Goal: Task Accomplishment & Management: Manage account settings

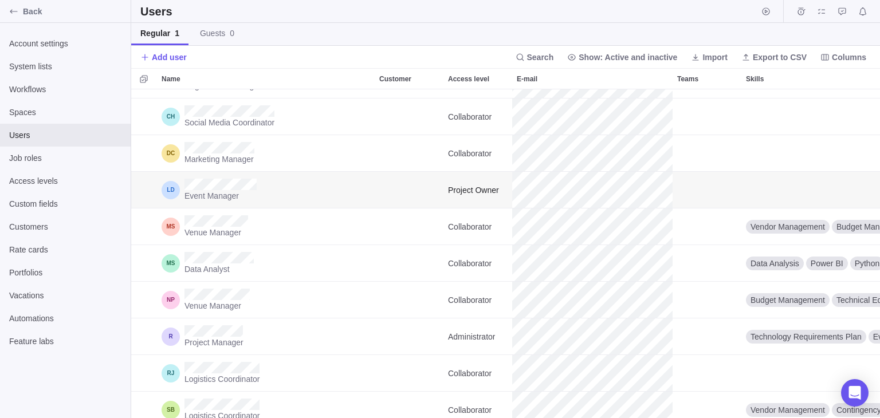
scroll to position [119, 0]
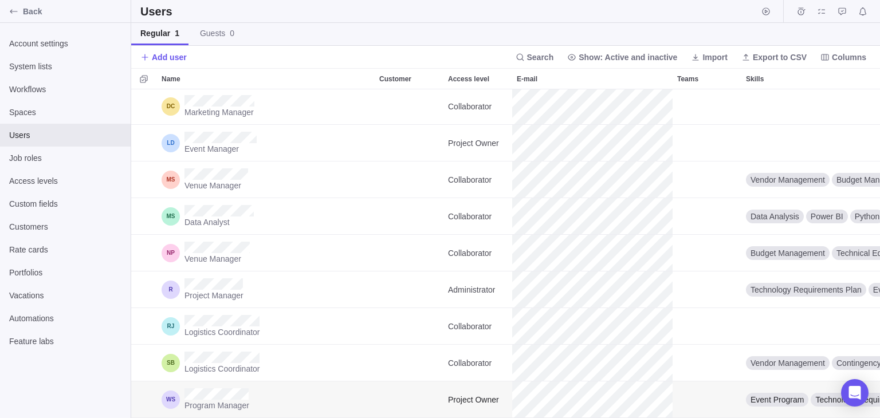
click at [171, 382] on div "Program Manager" at bounding box center [266, 400] width 218 height 36
click at [183, 382] on div "Program Manager" at bounding box center [266, 400] width 218 height 36
click at [172, 308] on div "Logistics Coordinator" at bounding box center [266, 326] width 218 height 36
drag, startPoint x: 450, startPoint y: 133, endPoint x: 500, endPoint y: 138, distance: 50.7
click at [500, 138] on div "Project Owner" at bounding box center [478, 143] width 69 height 36
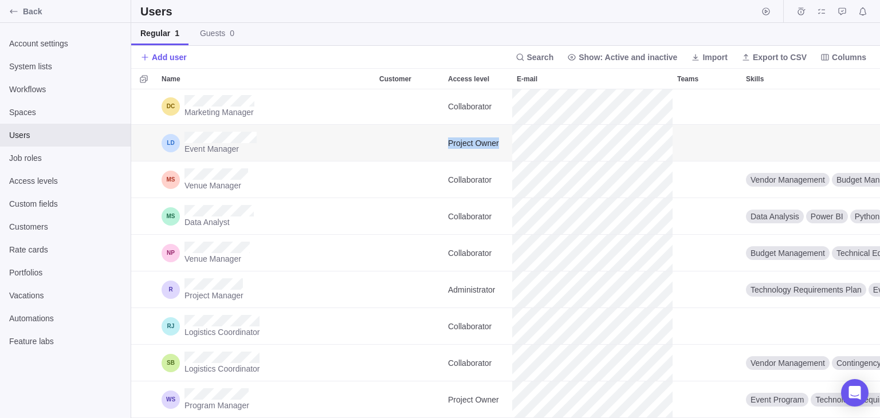
copy span "Project Owner"
drag, startPoint x: 498, startPoint y: 280, endPoint x: 447, endPoint y: 275, distance: 50.8
click at [447, 275] on div "Administrator" at bounding box center [478, 290] width 69 height 36
copy span "Administrator"
drag, startPoint x: 674, startPoint y: 355, endPoint x: 484, endPoint y: 360, distance: 189.2
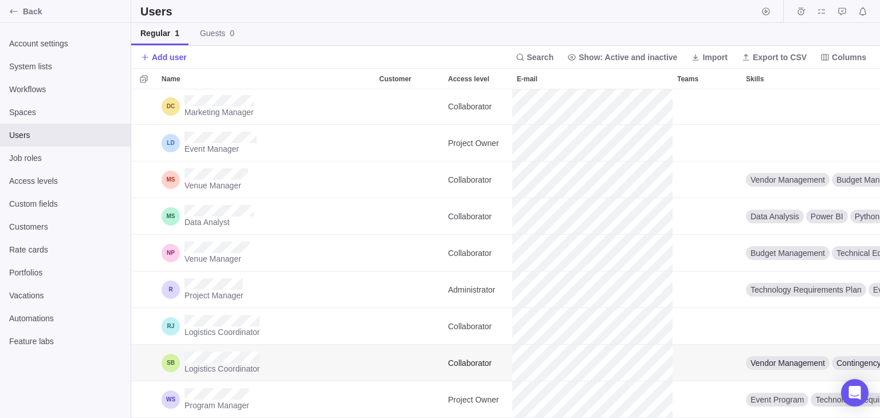
click at [490, 357] on div "Logistics Coordinator Collaborator Vendor Management Contingency Plans Main" at bounding box center [677, 363] width 1092 height 37
drag, startPoint x: 484, startPoint y: 360, endPoint x: 367, endPoint y: 354, distance: 117.7
click at [361, 355] on div "Logistics Coordinator Collaborator Vendor Management Contingency Plans Main" at bounding box center [677, 363] width 1092 height 37
click at [557, 353] on div "Logistics Coordinator Collaborator Vendor Management Contingency Plans Main" at bounding box center [677, 363] width 1092 height 37
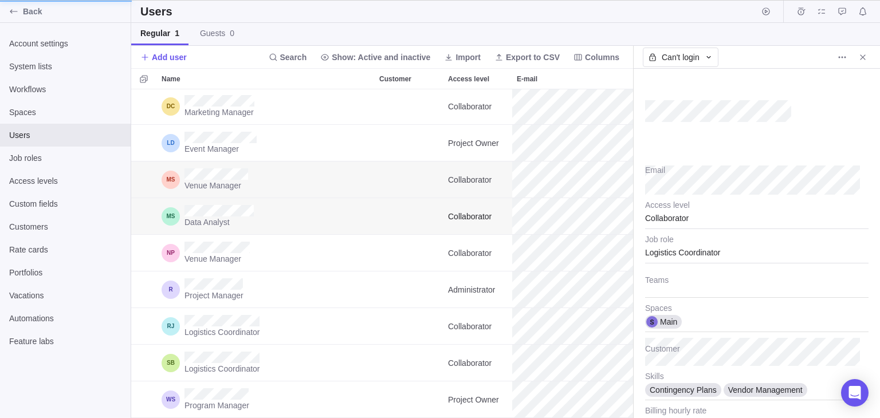
type textarea "x"
type input "35"
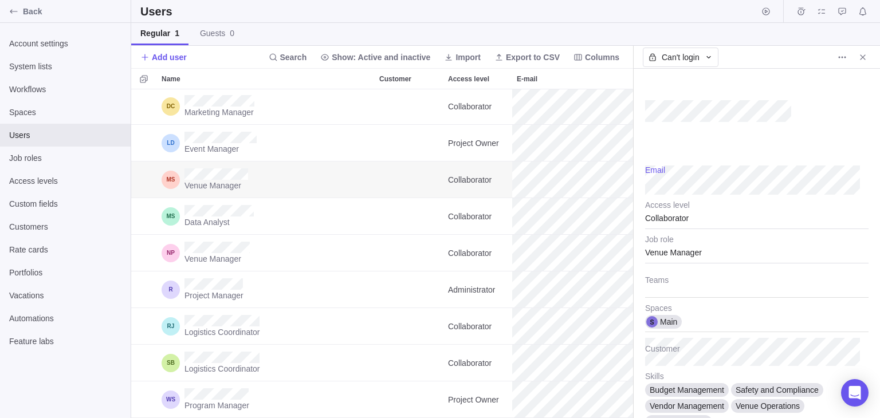
drag, startPoint x: 680, startPoint y: 351, endPoint x: 789, endPoint y: 201, distance: 185.5
click at [789, 201] on div "Email Collaborator Access level Venue Manager Job role Teams Main Spaces Custom…" at bounding box center [757, 244] width 246 height 350
type textarea "x"
type input "40"
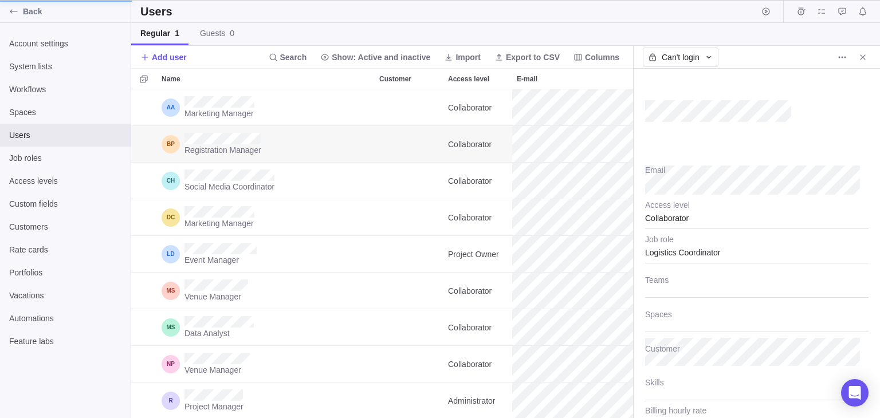
type textarea "x"
type input "25"
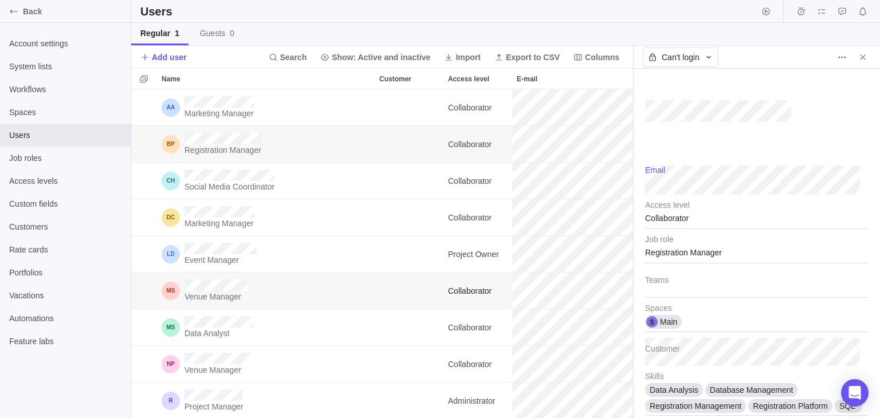
scroll to position [119, 0]
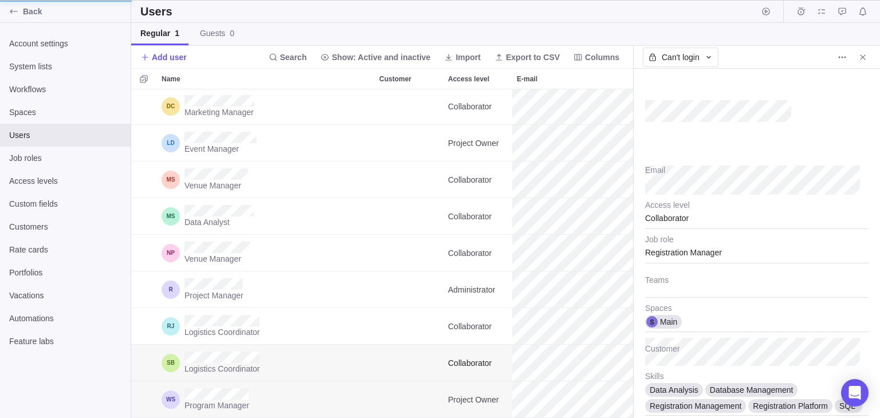
type textarea "x"
type input "35"
type input "20"
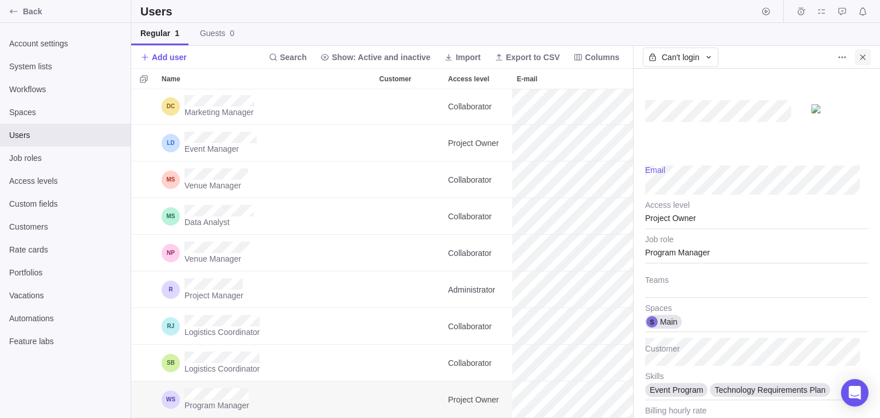
type textarea "x"
click at [867, 58] on icon "Close" at bounding box center [863, 57] width 9 height 9
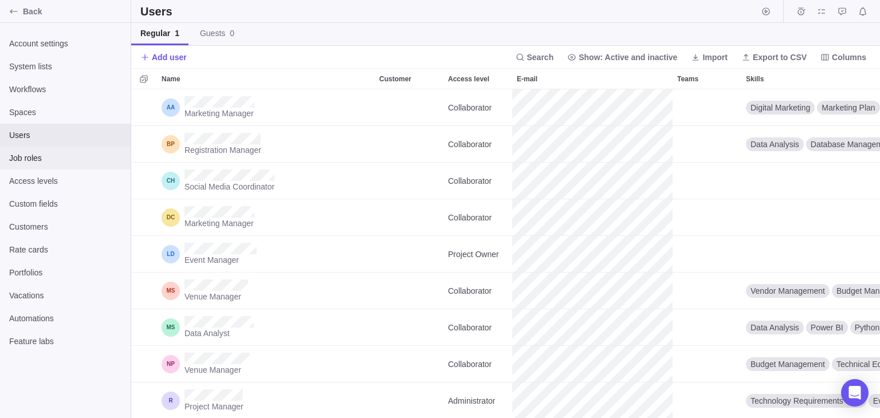
click at [19, 162] on span "Job roles" at bounding box center [65, 157] width 112 height 11
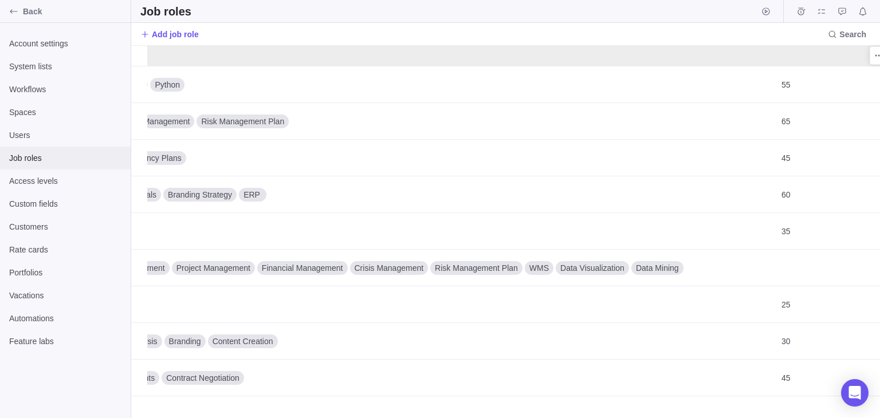
scroll to position [0, 461]
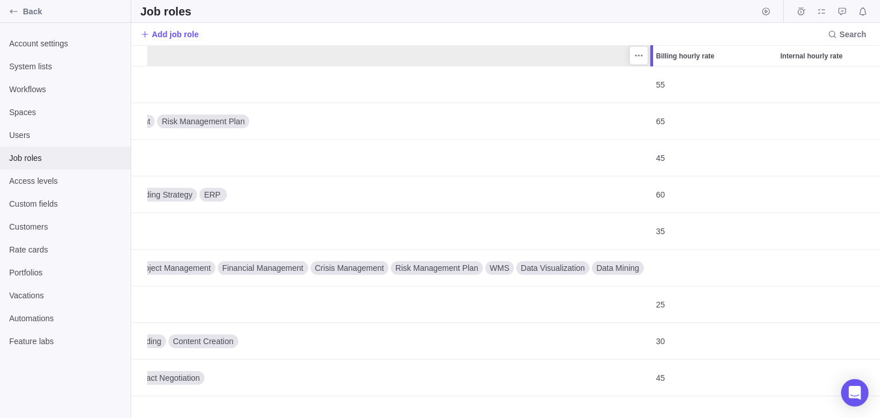
drag, startPoint x: 630, startPoint y: 53, endPoint x: 649, endPoint y: 105, distance: 55.5
click at [649, 105] on div "Name Skills Billing hourly rate Internal hourly rate Data Analyst Data Analysis…" at bounding box center [505, 231] width 749 height 373
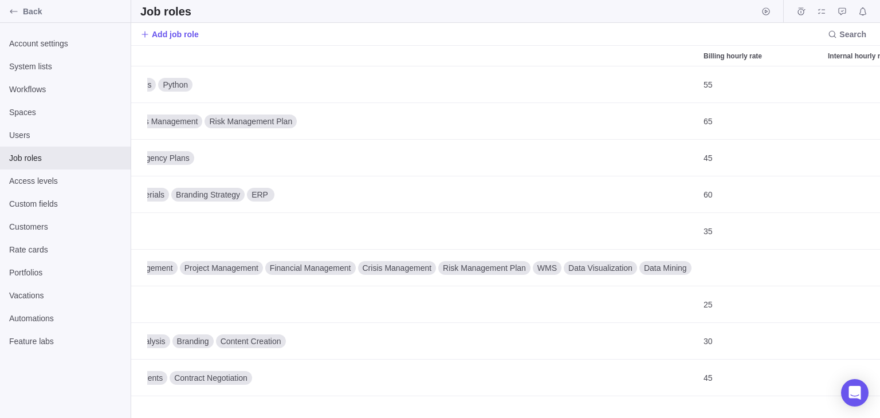
scroll to position [0, 0]
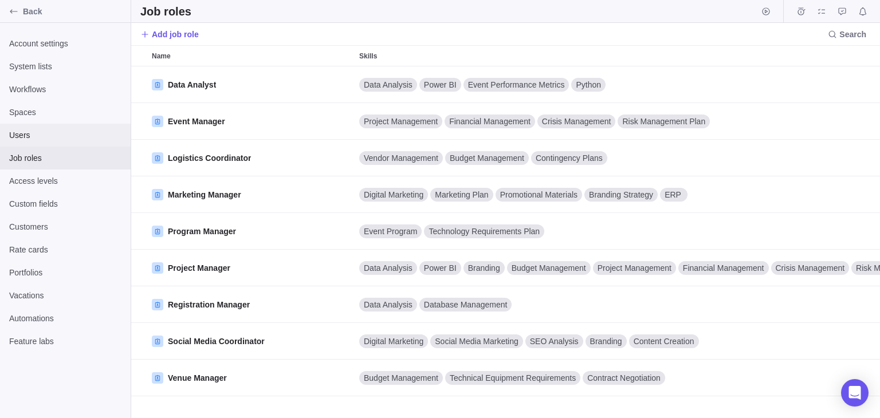
click at [35, 137] on span "Users" at bounding box center [65, 135] width 112 height 11
